Goal: Task Accomplishment & Management: Manage account settings

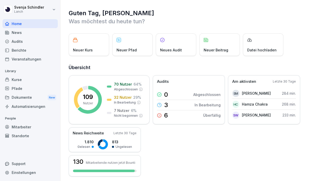
click at [28, 100] on div "Dokumente New" at bounding box center [30, 97] width 55 height 9
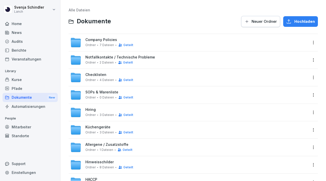
scroll to position [18, 0]
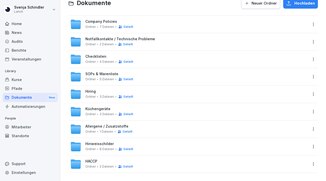
click at [161, 78] on div "SOPs & Warenliste Ordner 0 Dateien Geteilt" at bounding box center [189, 76] width 238 height 11
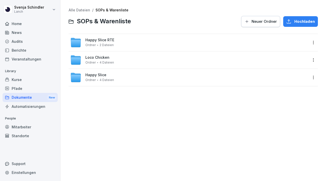
click at [143, 62] on div "Loco Chicken Ordner 4 Dateien" at bounding box center [189, 59] width 238 height 11
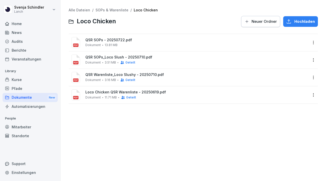
click at [310, 95] on html "[PERSON_NAME] Lanch Home News Audits Berichte Veranstaltungen Library Kurse Pfa…" at bounding box center [163, 90] width 326 height 181
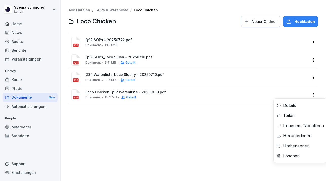
click at [299, 153] on div "Löschen" at bounding box center [291, 156] width 16 height 6
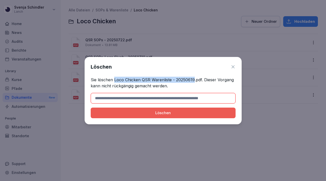
drag, startPoint x: 113, startPoint y: 79, endPoint x: 193, endPoint y: 80, distance: 79.7
click at [193, 80] on p "Sie löschen Loco Chicken QSR Warenliste - 20250619.pdf. Dieser Vorgang kann nic…" at bounding box center [163, 83] width 145 height 12
copy p "Loco Chicken QSR Warenliste - 20250619"
click at [166, 93] on input at bounding box center [163, 98] width 145 height 11
paste input "**********"
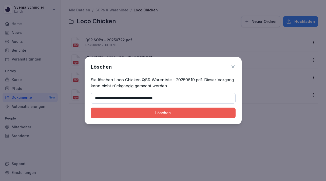
click at [184, 114] on div "Löschen" at bounding box center [163, 113] width 137 height 6
type input "**********"
click at [185, 113] on div "Löschen" at bounding box center [163, 113] width 137 height 6
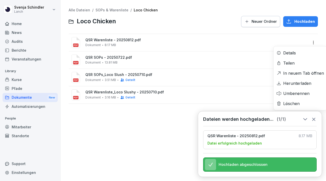
click at [314, 41] on html "[PERSON_NAME] Lanch Home News Audits Berichte Veranstaltungen Library Kurse Pfa…" at bounding box center [163, 90] width 326 height 181
click at [313, 119] on html "[PERSON_NAME] Lanch Home News Audits Berichte Veranstaltungen Library Kurse Pfa…" at bounding box center [163, 90] width 326 height 181
click at [313, 120] on icon at bounding box center [313, 119] width 3 height 3
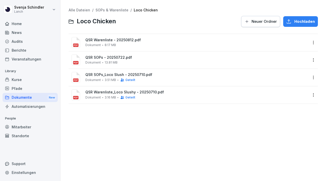
click at [311, 41] on html "[PERSON_NAME] Lanch Home News Audits Berichte Veranstaltungen Library Kurse Pfa…" at bounding box center [163, 90] width 326 height 181
click at [288, 63] on div "Teilen" at bounding box center [288, 63] width 11 height 6
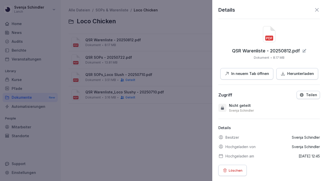
click at [309, 96] on p "Teilen" at bounding box center [311, 95] width 11 height 4
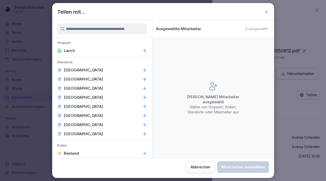
click at [146, 54] on div "Lanch" at bounding box center [102, 50] width 100 height 9
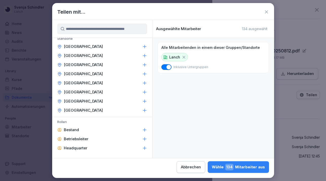
scroll to position [24, 0]
click at [146, 45] on icon at bounding box center [144, 46] width 5 height 5
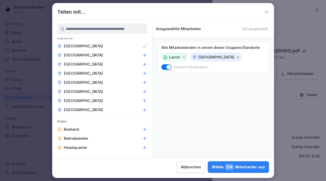
click at [145, 55] on icon at bounding box center [144, 55] width 3 height 3
click at [145, 65] on icon at bounding box center [144, 64] width 5 height 5
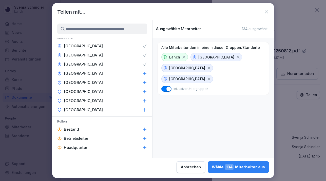
click at [145, 73] on icon at bounding box center [144, 73] width 5 height 5
click at [145, 81] on icon at bounding box center [144, 82] width 5 height 5
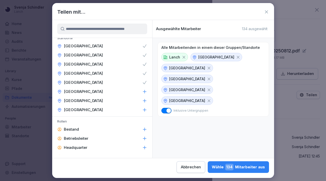
click at [145, 90] on icon at bounding box center [144, 91] width 5 height 5
click at [144, 98] on icon at bounding box center [144, 100] width 5 height 5
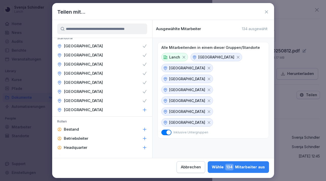
drag, startPoint x: 144, startPoint y: 99, endPoint x: 144, endPoint y: 108, distance: 9.1
click at [144, 108] on icon at bounding box center [144, 109] width 5 height 5
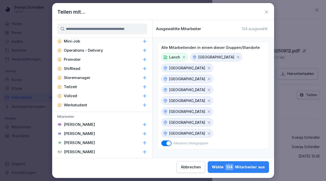
scroll to position [33, 0]
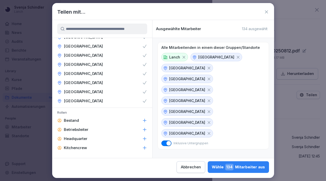
click at [237, 167] on div "Wähle 134 Mitarbeiter aus" at bounding box center [237, 167] width 53 height 7
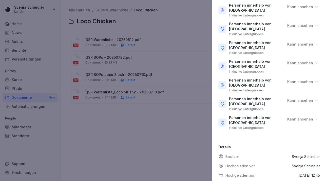
scroll to position [0, 0]
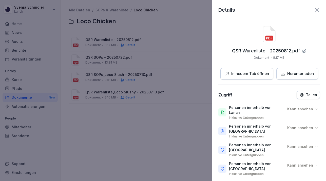
click at [317, 7] on icon at bounding box center [316, 10] width 6 height 6
